Goal: Task Accomplishment & Management: Use online tool/utility

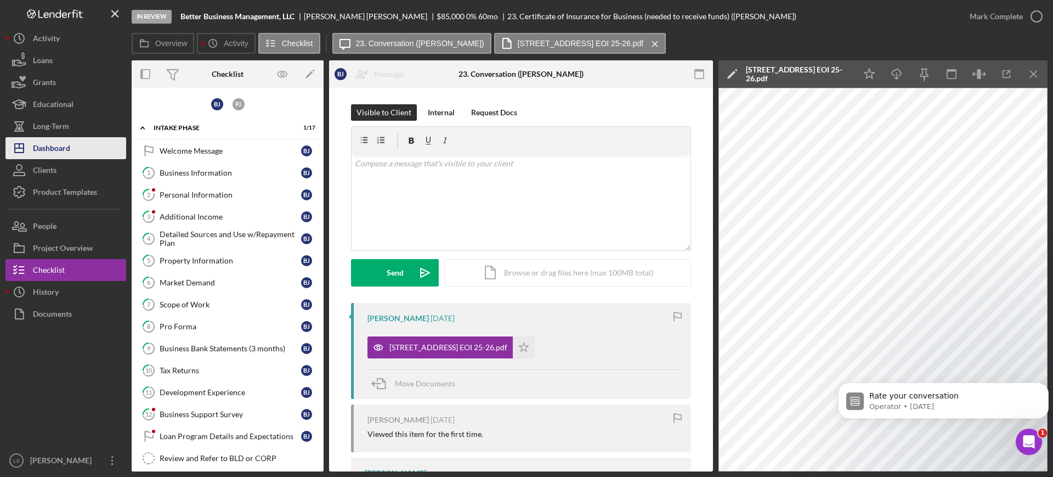
scroll to position [654, 0]
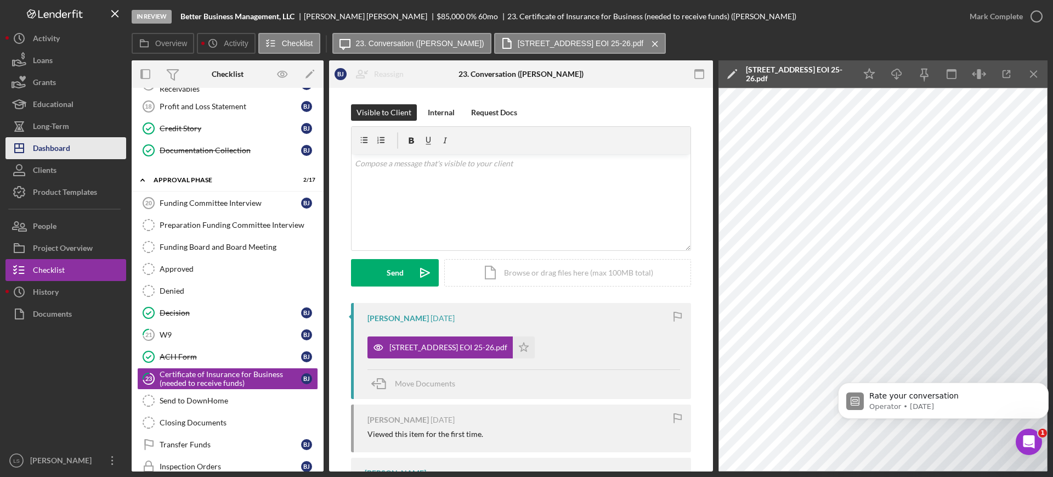
click at [50, 146] on div "Dashboard" at bounding box center [51, 149] width 37 height 25
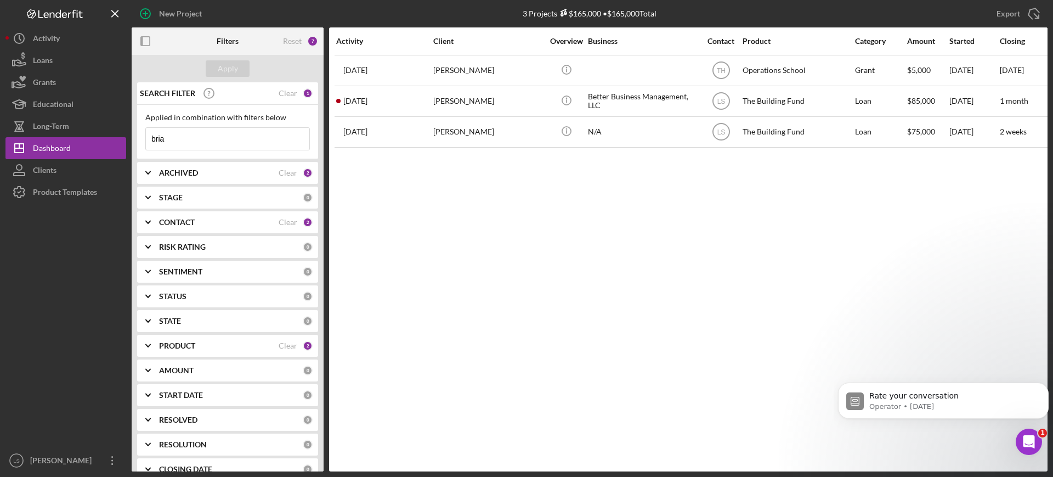
click at [222, 140] on input "bria" at bounding box center [227, 139] width 163 height 22
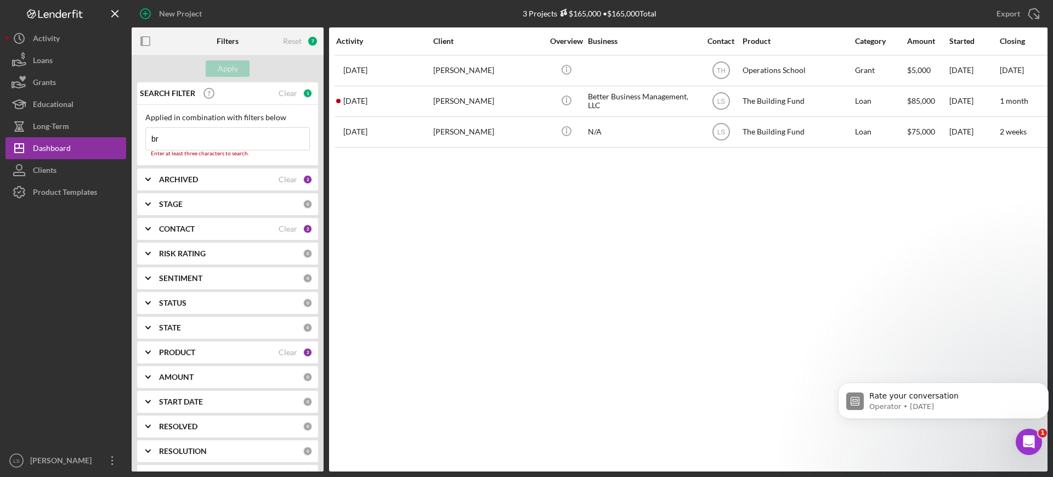
type input "b"
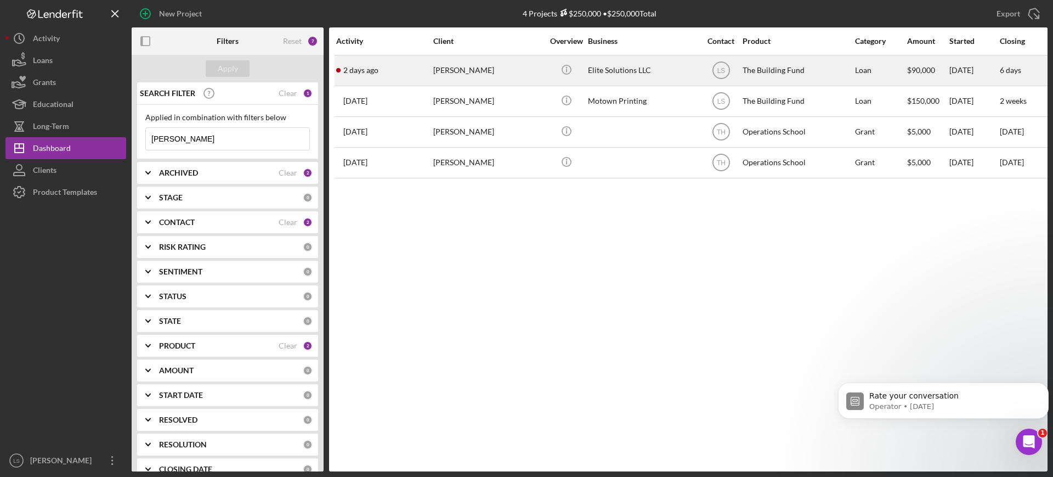
type input "[PERSON_NAME]"
click at [624, 65] on div "Elite Solutions LLC" at bounding box center [643, 70] width 110 height 29
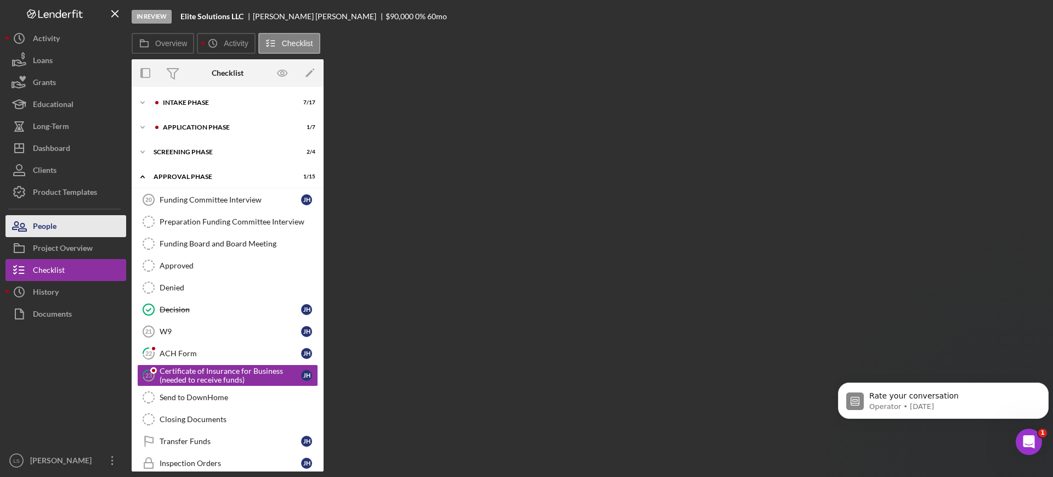
scroll to position [58, 0]
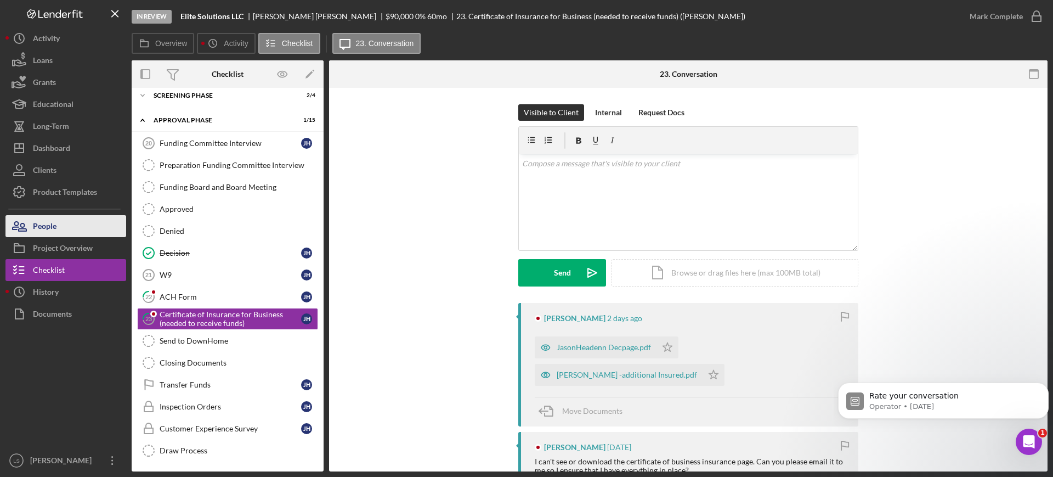
click at [70, 226] on button "People" at bounding box center [65, 226] width 121 height 22
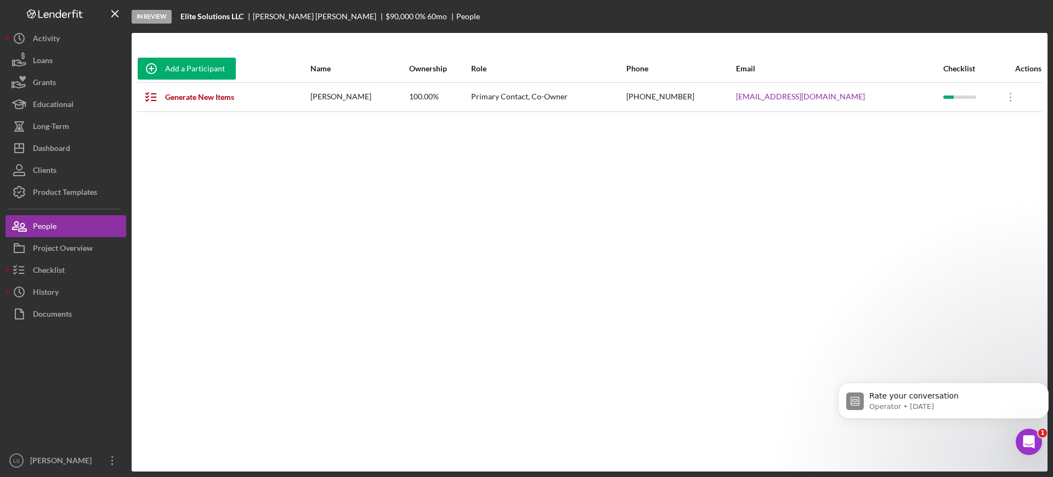
click at [625, 99] on div "Primary Contact, Co-Owner" at bounding box center [548, 96] width 154 height 27
click at [586, 95] on div "Primary Contact, Co-Owner" at bounding box center [548, 96] width 154 height 27
click at [68, 263] on button "Checklist" at bounding box center [65, 270] width 121 height 22
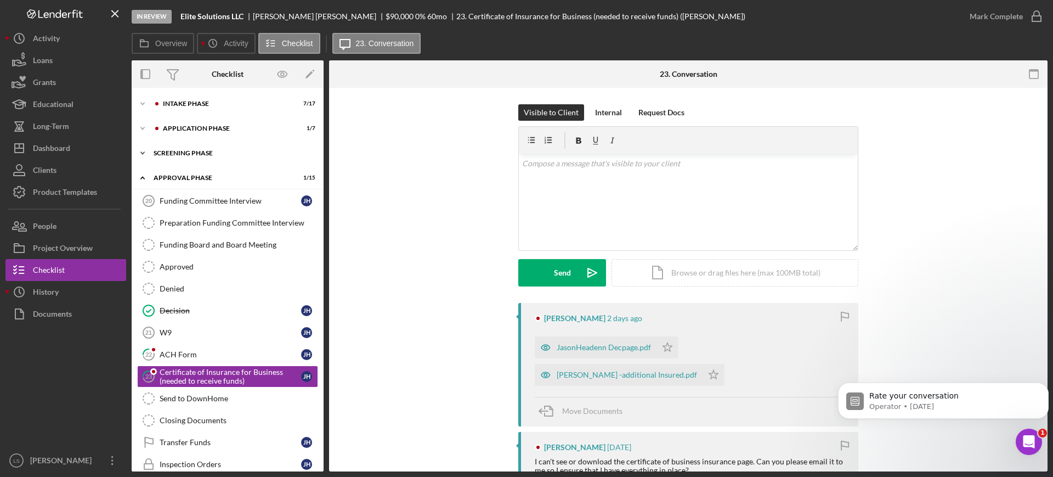
scroll to position [58, 0]
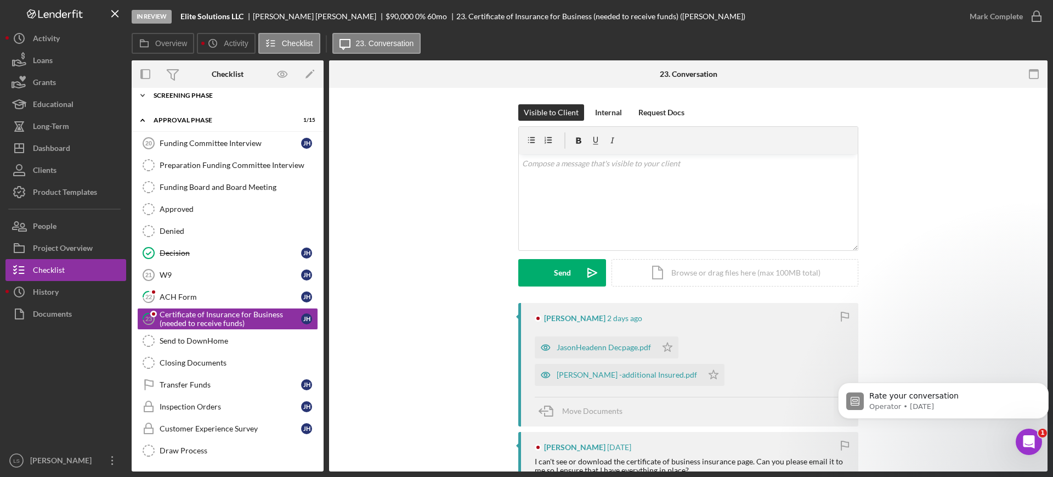
click at [230, 98] on div "Screening Phase" at bounding box center [232, 95] width 156 height 7
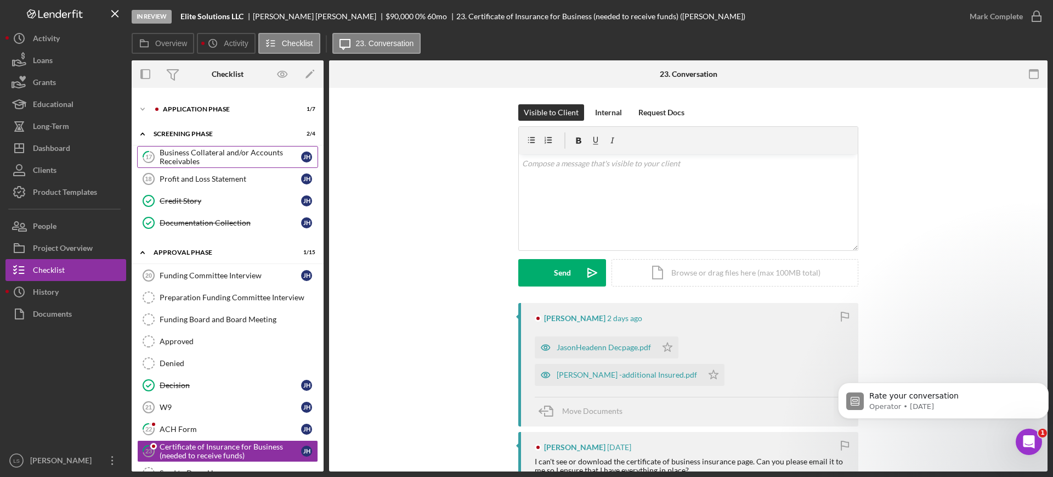
scroll to position [0, 0]
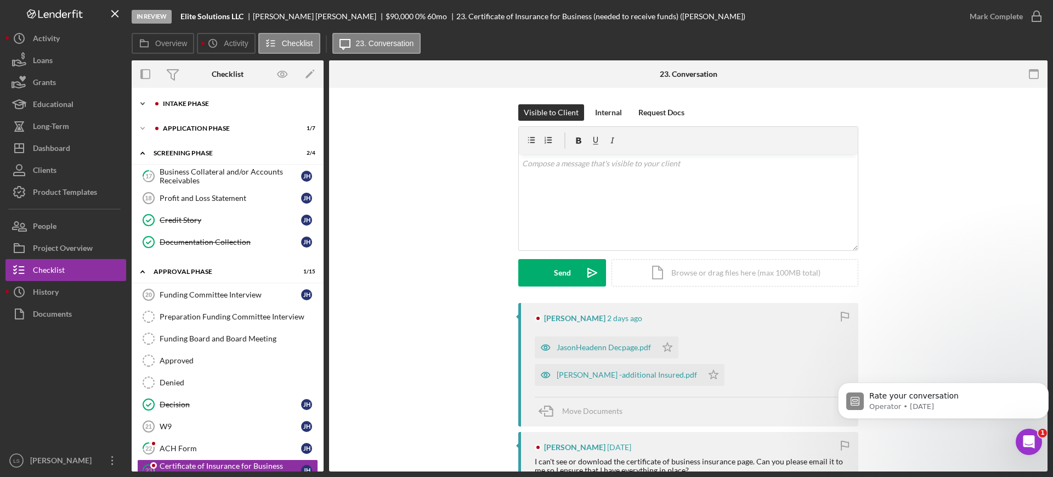
click at [223, 100] on div "Icon/Expander Intake Phase 7 / 17" at bounding box center [228, 104] width 192 height 22
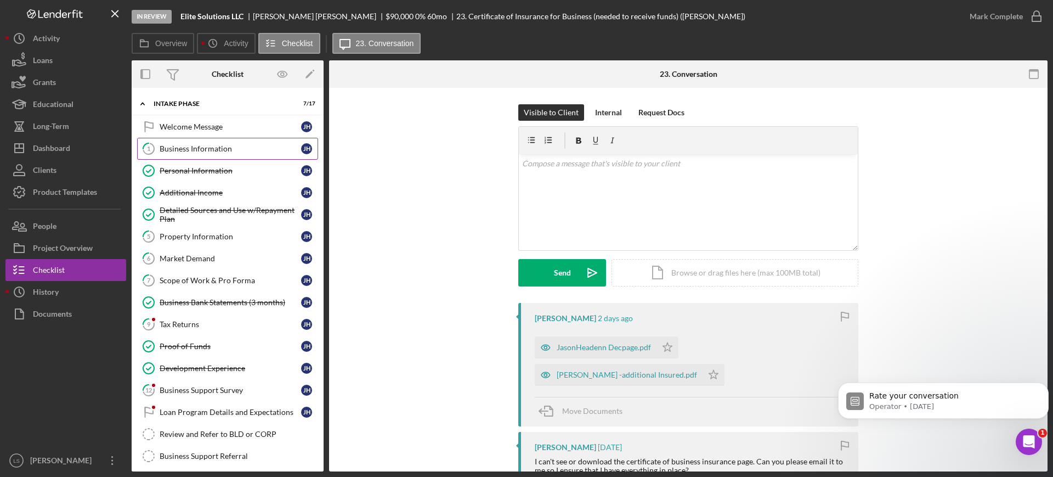
click at [221, 149] on div "Business Information" at bounding box center [230, 148] width 141 height 9
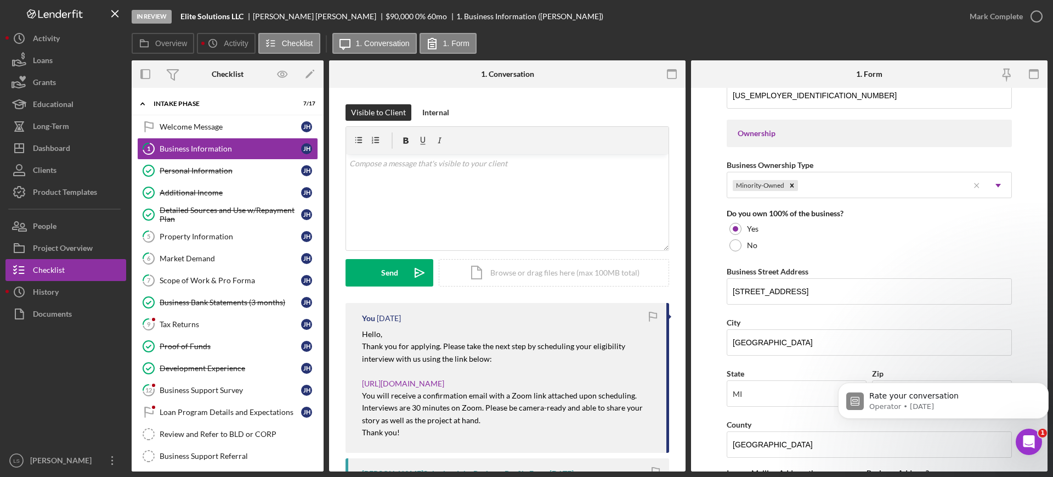
scroll to position [548, 0]
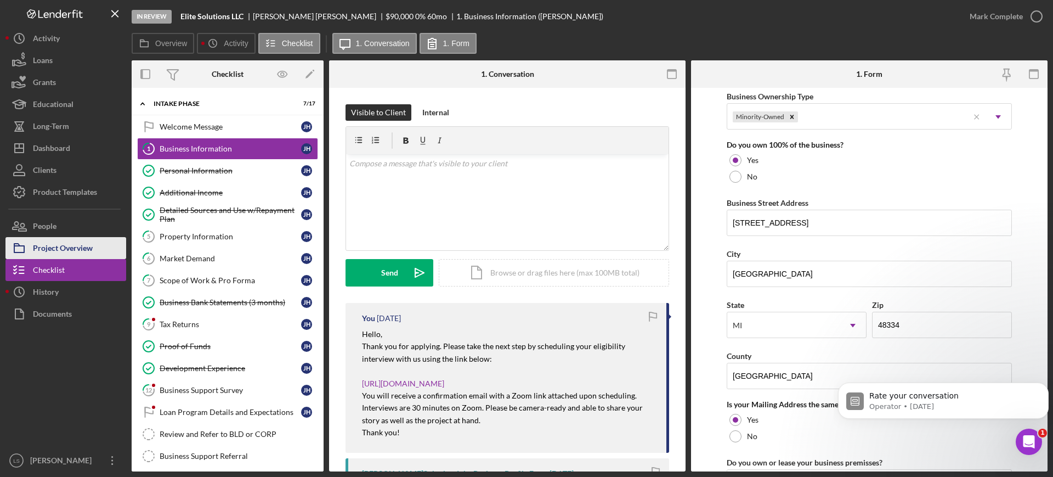
click at [56, 247] on div "Project Overview" at bounding box center [63, 249] width 60 height 25
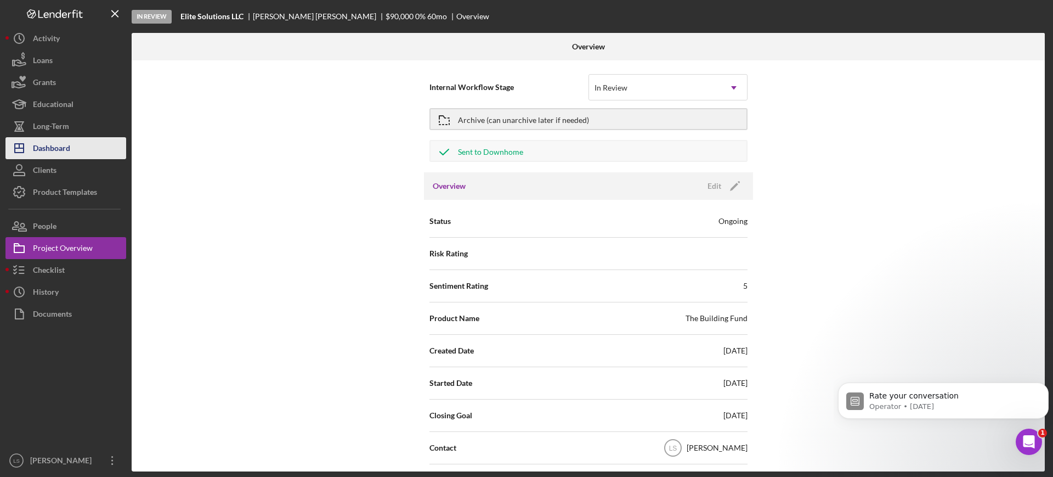
click at [68, 145] on div "Dashboard" at bounding box center [51, 149] width 37 height 25
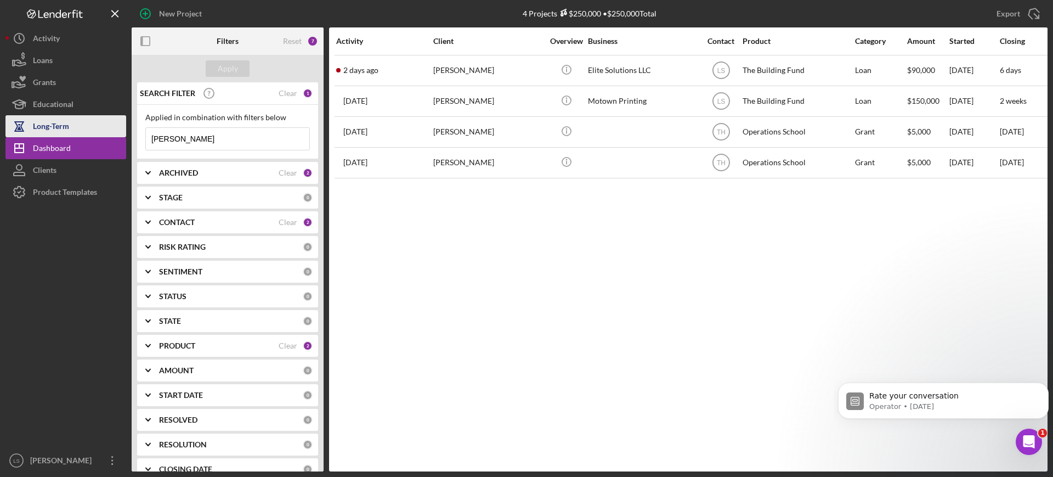
drag, startPoint x: 185, startPoint y: 137, endPoint x: 122, endPoint y: 131, distance: 63.4
click at [122, 131] on div "New Project 4 Projects $250,000 • $250,000 Total [PERSON_NAME] Export Icon/Expo…" at bounding box center [526, 235] width 1042 height 471
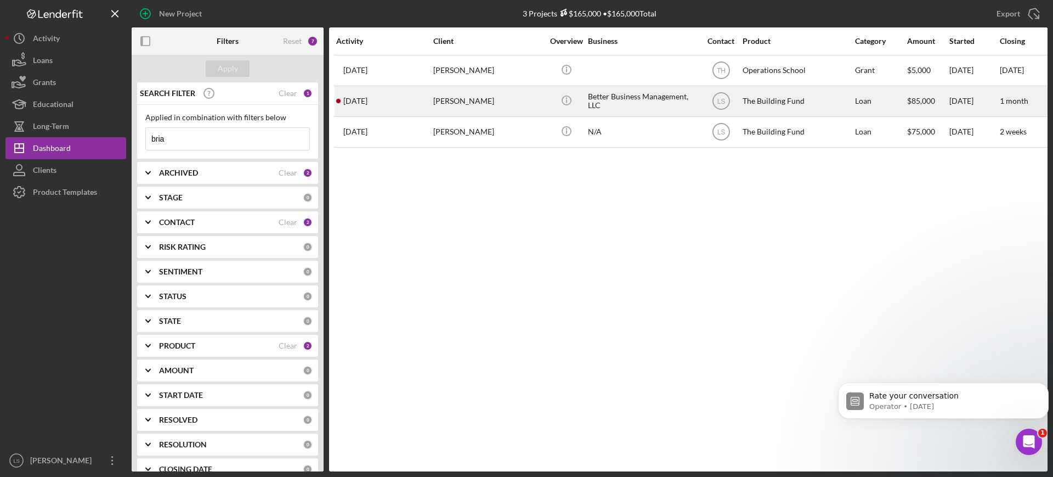
type input "bria"
click at [475, 103] on div "[PERSON_NAME]" at bounding box center [488, 101] width 110 height 29
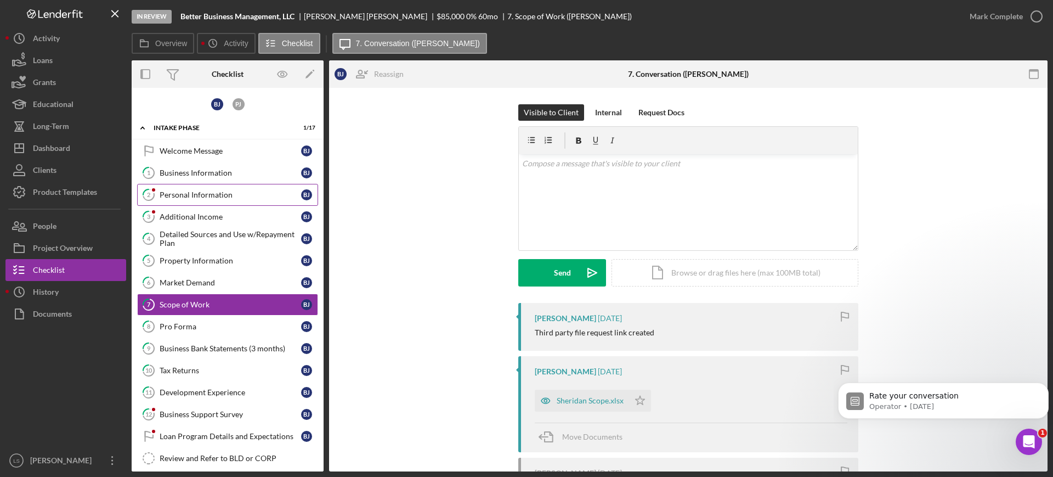
scroll to position [25, 0]
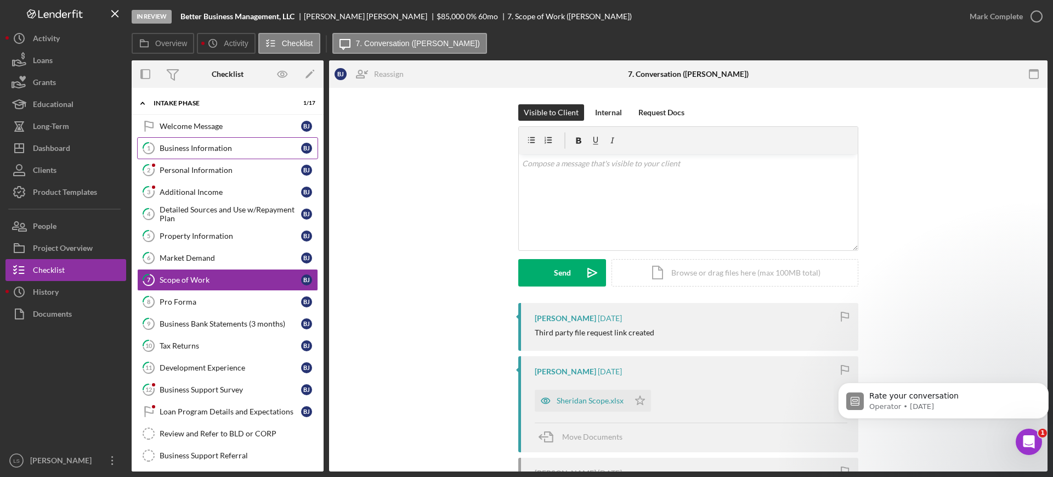
click at [184, 150] on div "Business Information" at bounding box center [230, 148] width 141 height 9
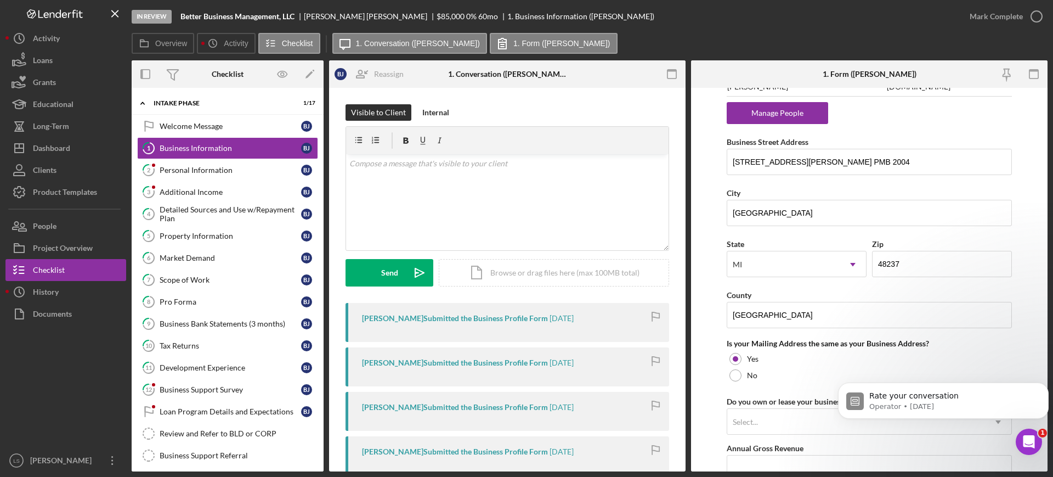
scroll to position [127, 0]
